Goal: Find specific page/section: Find specific page/section

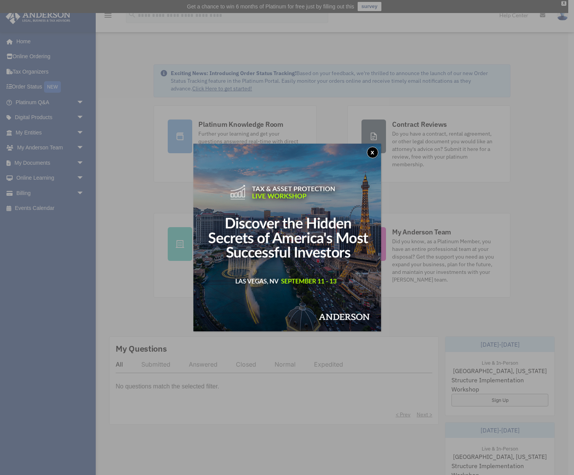
click at [372, 152] on button "x" at bounding box center [372, 152] width 11 height 11
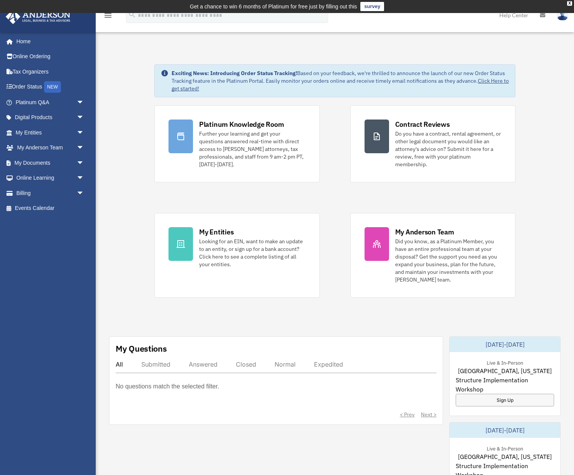
click at [565, 20] on img at bounding box center [562, 15] width 11 height 11
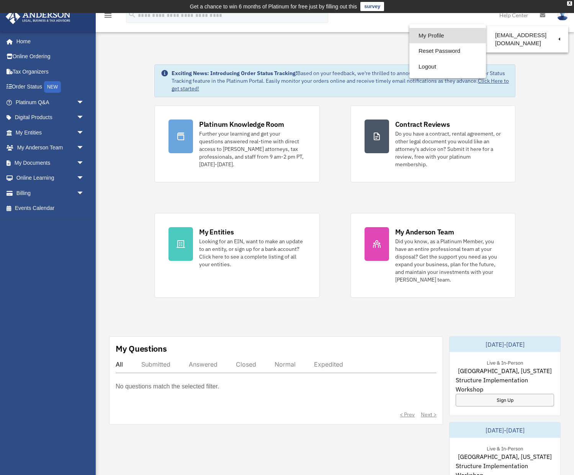
click at [442, 32] on link "My Profile" at bounding box center [447, 36] width 77 height 16
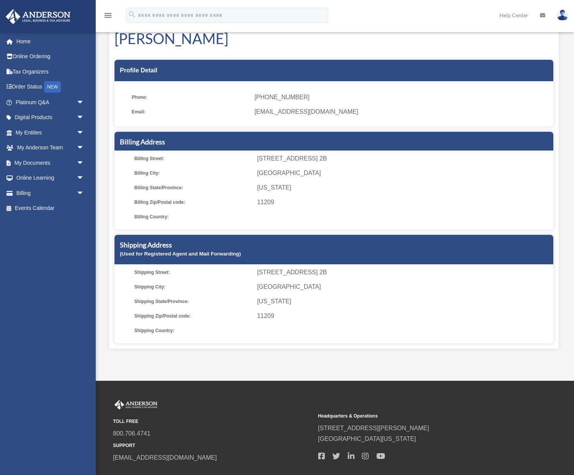
scroll to position [41, 0]
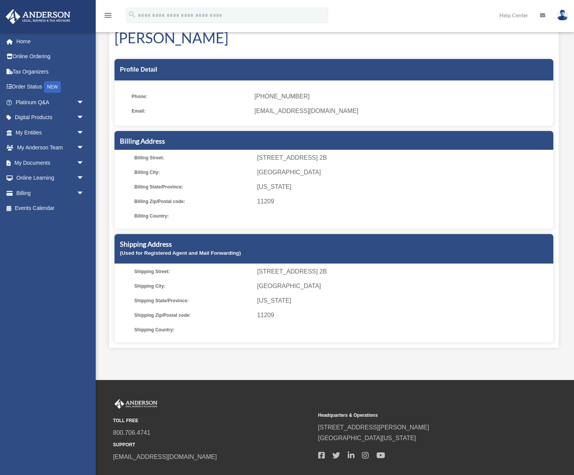
click at [303, 110] on span "[EMAIL_ADDRESS][DOMAIN_NAME]" at bounding box center [401, 111] width 294 height 11
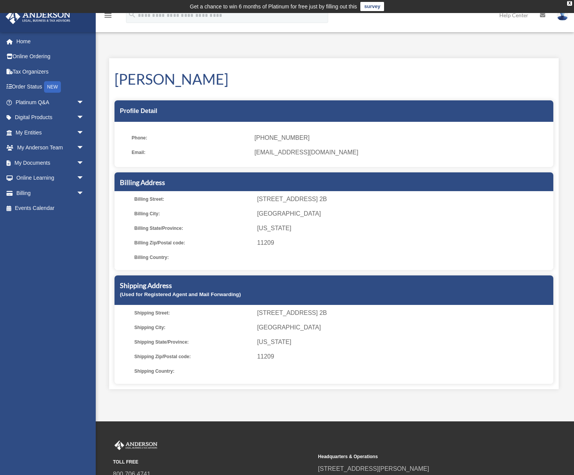
scroll to position [0, 0]
click at [295, 151] on span "[EMAIL_ADDRESS][DOMAIN_NAME]" at bounding box center [401, 152] width 294 height 11
click at [144, 153] on span "Email:" at bounding box center [191, 152] width 118 height 11
click at [109, 16] on icon "menu" at bounding box center [107, 15] width 9 height 9
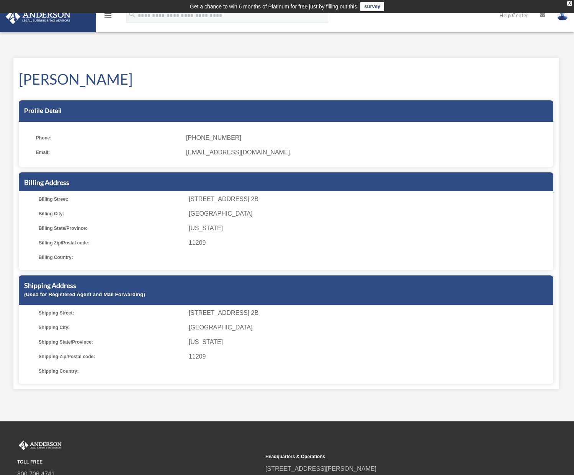
click at [109, 16] on icon "menu" at bounding box center [107, 15] width 9 height 9
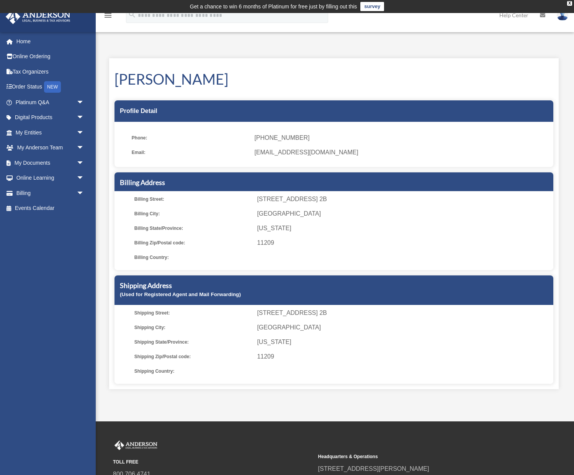
click at [109, 16] on icon "menu" at bounding box center [107, 15] width 9 height 9
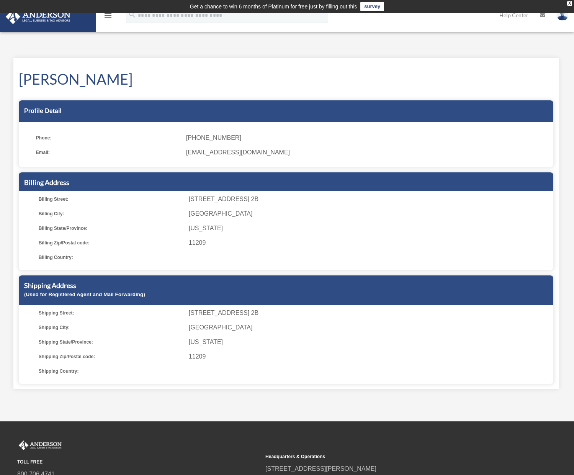
click at [109, 16] on icon "menu" at bounding box center [107, 15] width 9 height 9
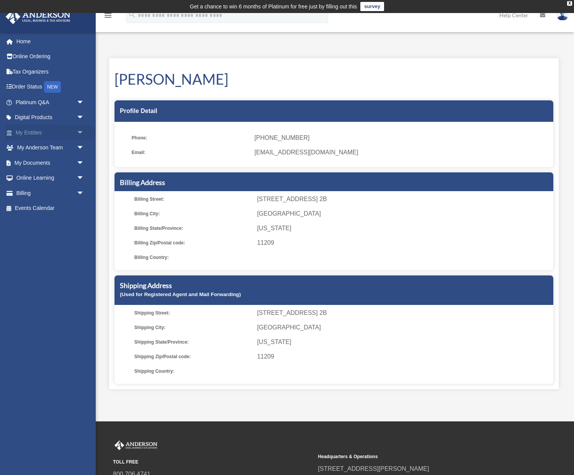
click at [82, 134] on span "arrow_drop_down" at bounding box center [84, 133] width 15 height 16
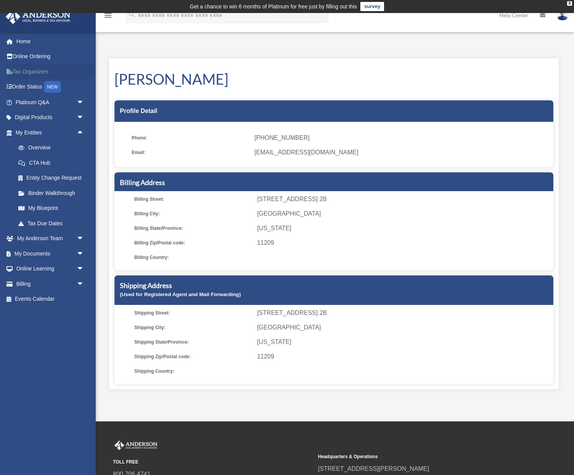
click at [34, 69] on link "Tax Organizers" at bounding box center [50, 71] width 90 height 15
